Goal: Complete application form

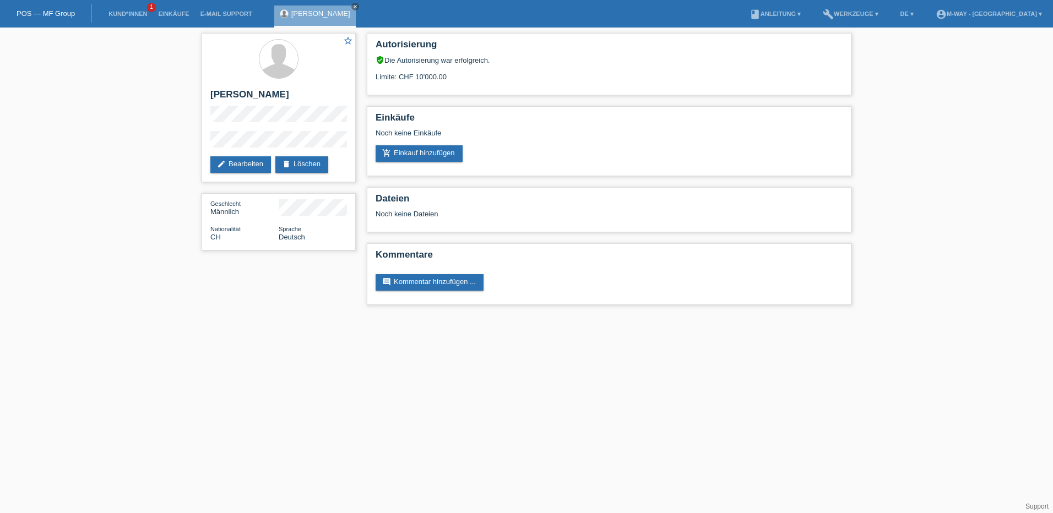
click at [51, 17] on link "POS — MF Group" at bounding box center [46, 13] width 58 height 8
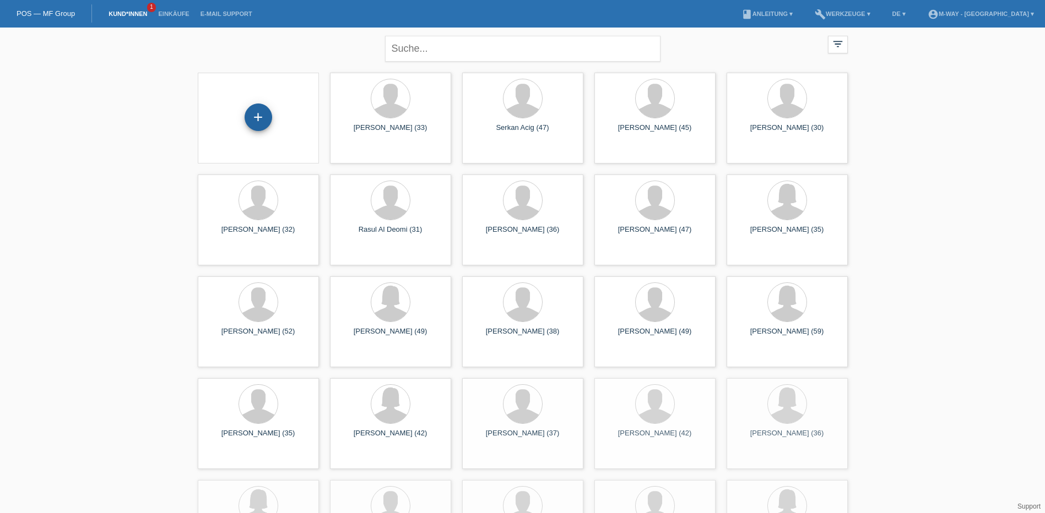
click at [262, 118] on div "+" at bounding box center [259, 118] width 28 height 28
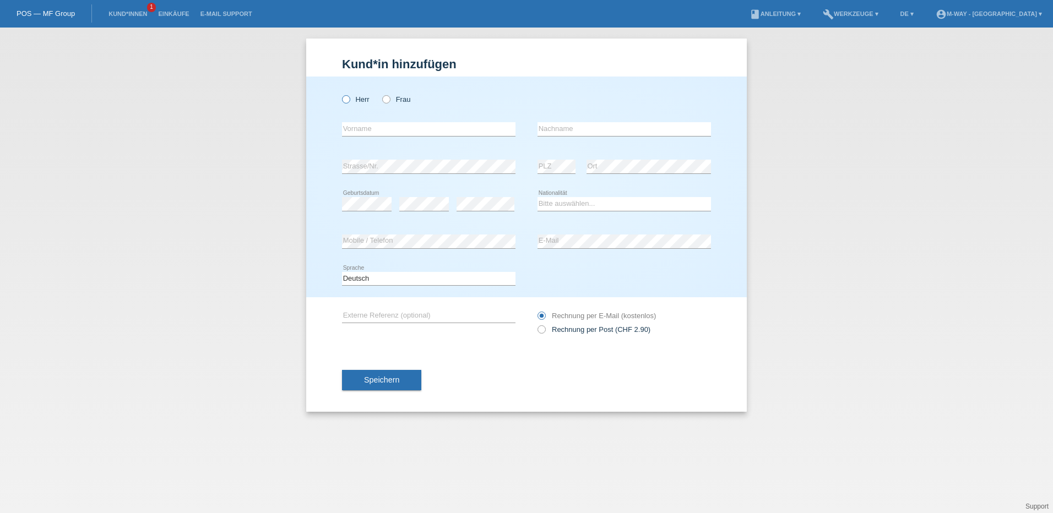
click at [340, 94] on icon at bounding box center [340, 94] width 0 height 0
click at [344, 99] on input "Herr" at bounding box center [345, 98] width 7 height 7
radio input "true"
drag, startPoint x: 500, startPoint y: 128, endPoint x: 506, endPoint y: 126, distance: 6.7
click at [500, 128] on input "text" at bounding box center [429, 129] width 174 height 14
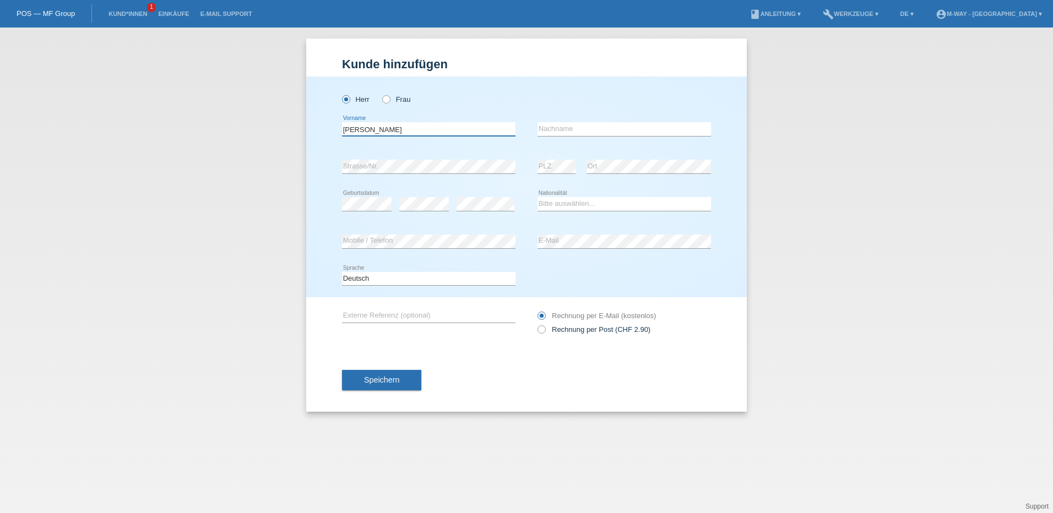
type input "[PERSON_NAME]"
type input "Pontrandolfo"
click at [634, 208] on select "Bitte auswählen... Schweiz Deutschland Liechtenstein Österreich ------------ Af…" at bounding box center [625, 203] width 174 height 13
select select "CH"
click at [538, 197] on select "Bitte auswählen... Schweiz Deutschland Liechtenstein Österreich ------------ Af…" at bounding box center [625, 203] width 174 height 13
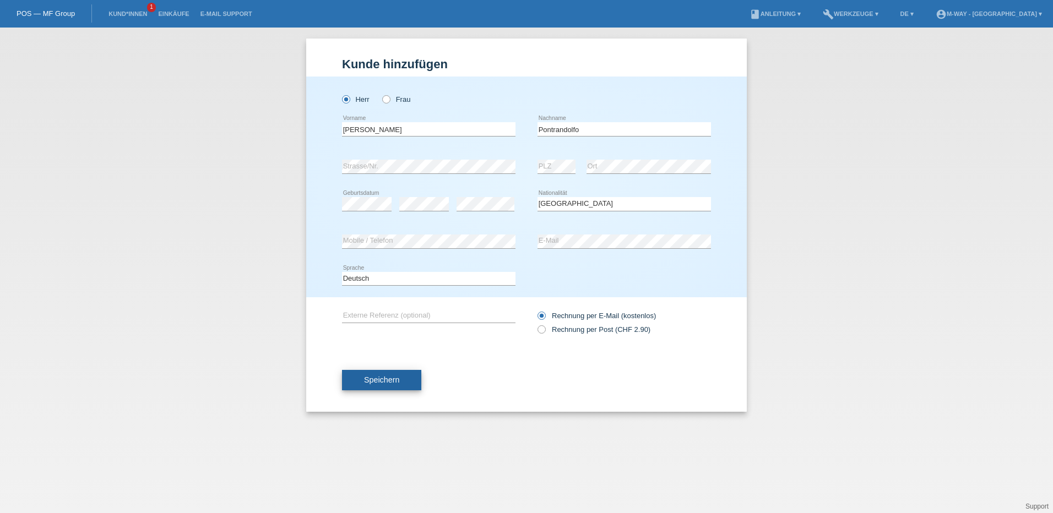
click at [369, 380] on span "Speichern" at bounding box center [381, 380] width 35 height 9
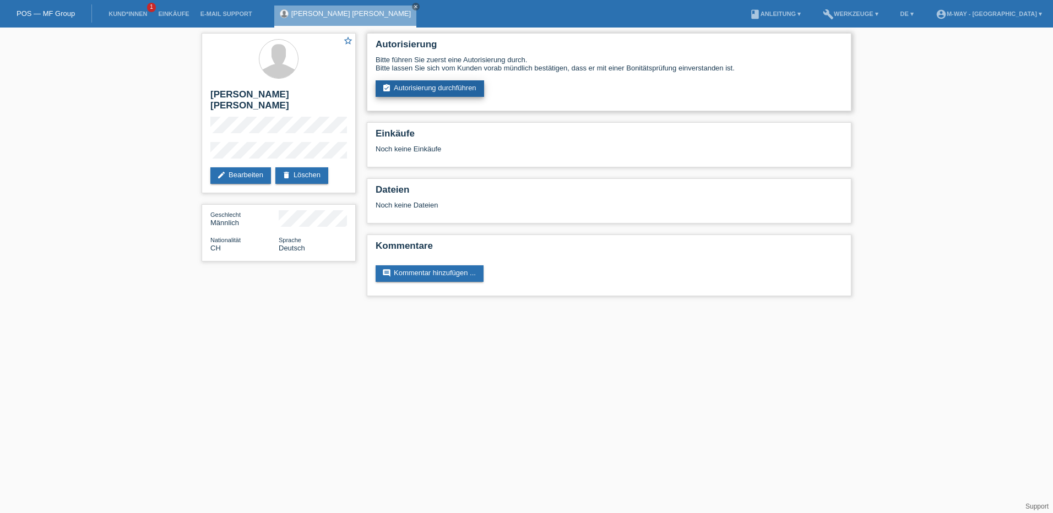
click at [456, 91] on link "assignment_turned_in Autorisierung durchführen" at bounding box center [430, 88] width 109 height 17
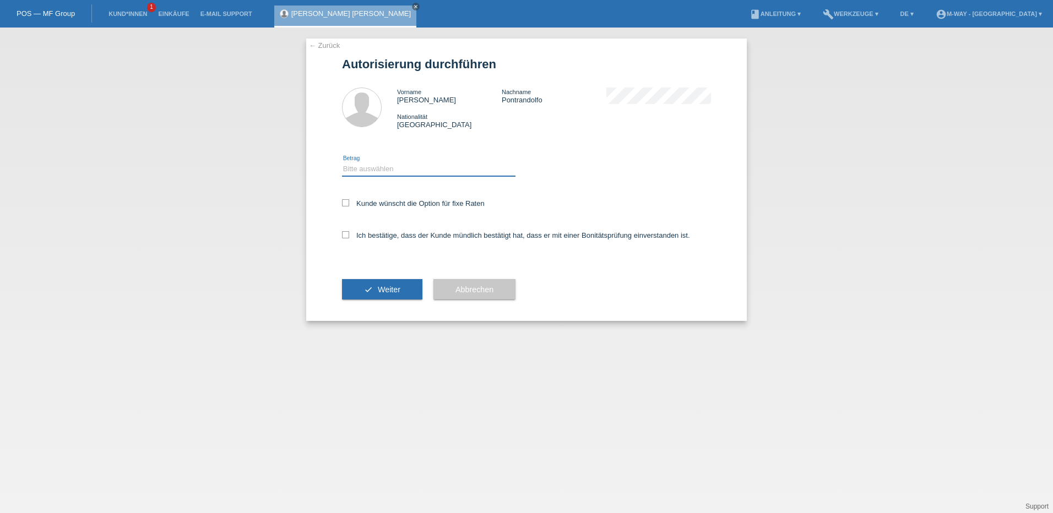
click at [439, 168] on select "Bitte auswählen CHF 1.00 - CHF 499.00 CHF 500.00 - CHF 1'999.00 CHF 2'000.00 - …" at bounding box center [429, 169] width 174 height 13
select select "3"
click at [342, 163] on select "Bitte auswählen CHF 1.00 - CHF 499.00 CHF 500.00 - CHF 1'999.00 CHF 2'000.00 - …" at bounding box center [429, 169] width 174 height 13
click at [344, 202] on icon at bounding box center [345, 202] width 7 height 7
click at [344, 202] on input "Kunde wünscht die Option für fixe Raten" at bounding box center [345, 202] width 7 height 7
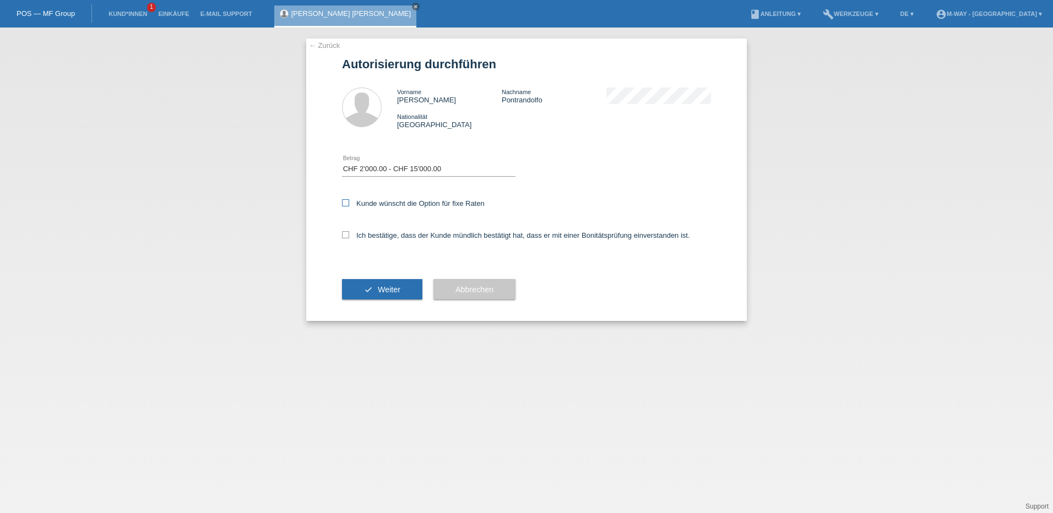
checkbox input "true"
click at [346, 225] on div "Ich bestätige, dass der Kunde mündlich bestätigt hat, dass er mit einer Bonität…" at bounding box center [526, 238] width 369 height 37
click at [345, 231] on icon at bounding box center [345, 234] width 7 height 7
click at [345, 231] on input "Ich bestätige, dass der Kunde mündlich bestätigt hat, dass er mit einer Bonität…" at bounding box center [345, 234] width 7 height 7
checkbox input "true"
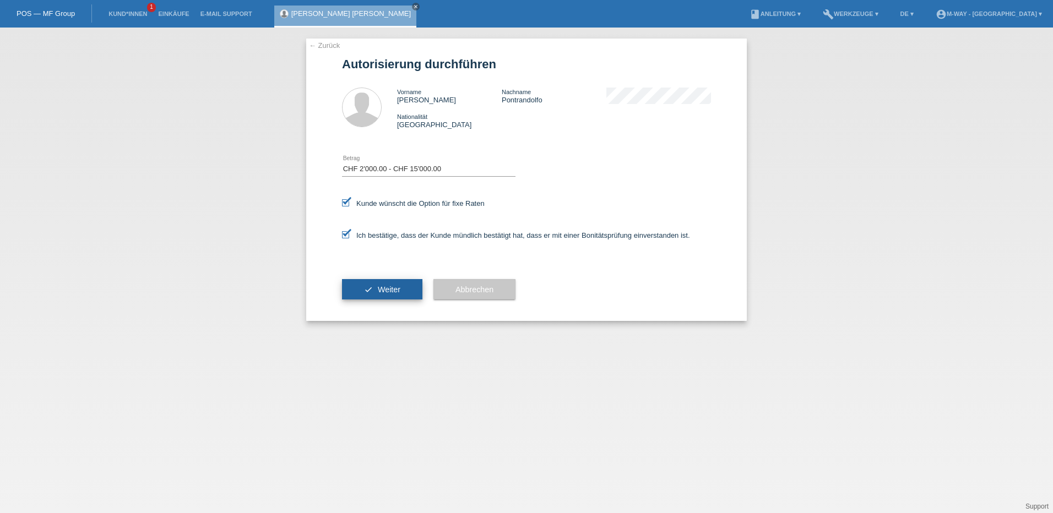
click at [392, 294] on button "check Weiter" at bounding box center [382, 289] width 80 height 21
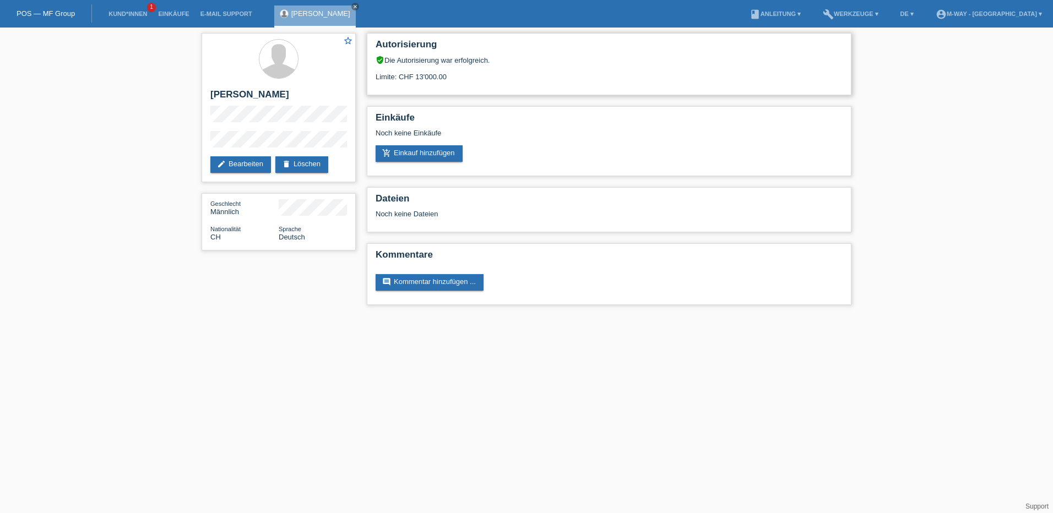
drag, startPoint x: 460, startPoint y: 78, endPoint x: 390, endPoint y: 71, distance: 70.3
click at [390, 71] on div "Limite: CHF 13'000.00" at bounding box center [609, 72] width 467 height 17
click at [513, 85] on div "Autorisierung verified_user Die Autorisierung war erfolgreich. Limite: CHF 13'0…" at bounding box center [609, 64] width 485 height 62
